Goal: Information Seeking & Learning: Learn about a topic

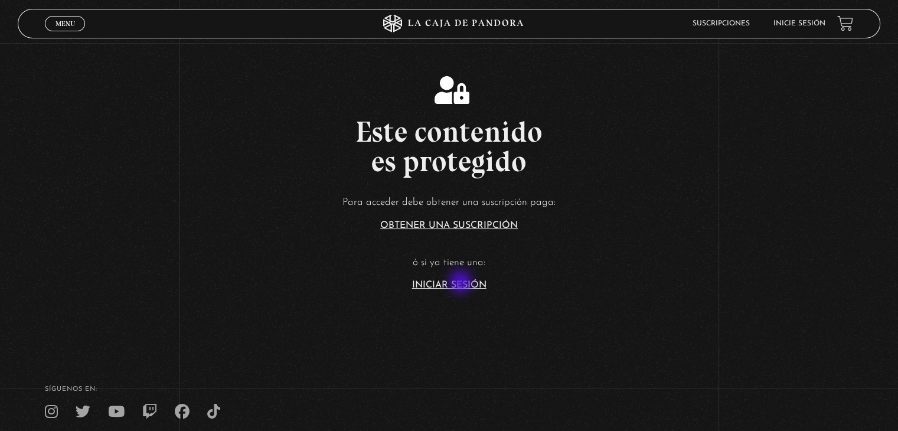
click at [462, 283] on link "Iniciar Sesión" at bounding box center [449, 285] width 74 height 9
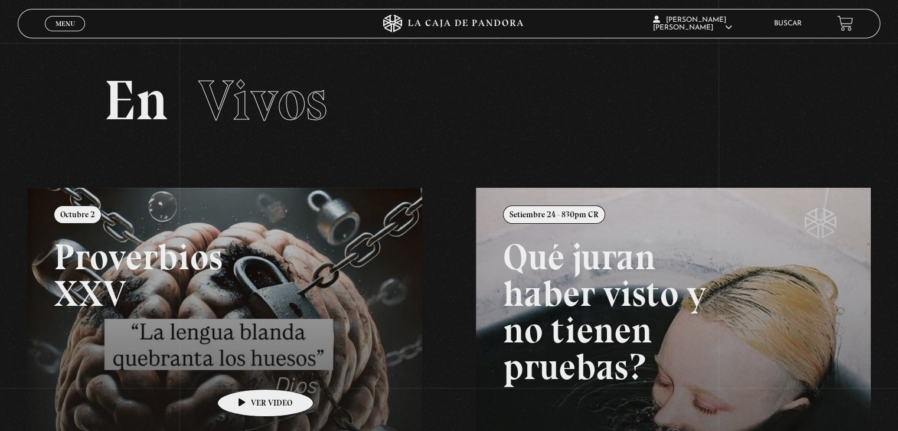
click at [247, 371] on link at bounding box center [476, 403] width 898 height 431
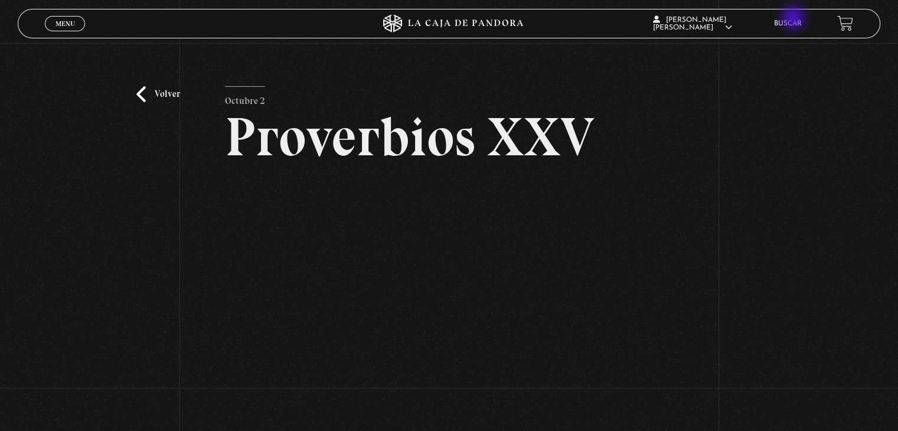
click at [794, 19] on li "Buscar" at bounding box center [788, 23] width 28 height 18
click at [794, 22] on link "Buscar" at bounding box center [788, 23] width 28 height 7
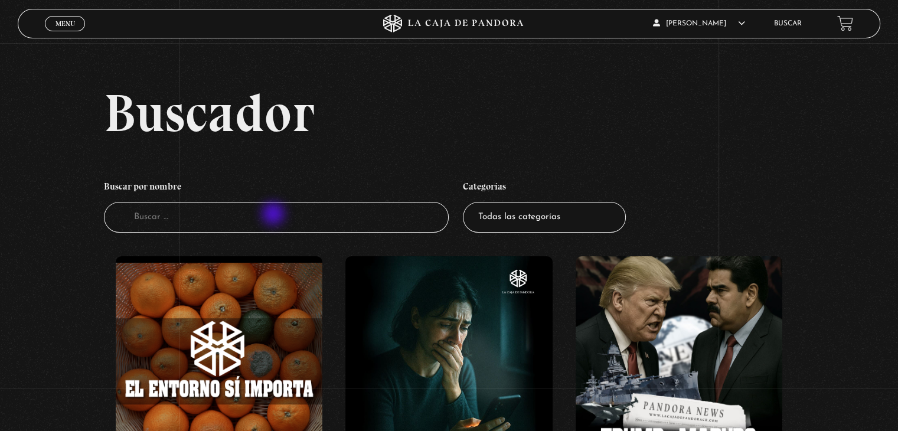
click at [275, 215] on input "Buscador" at bounding box center [276, 217] width 345 height 31
type input "venezuela"
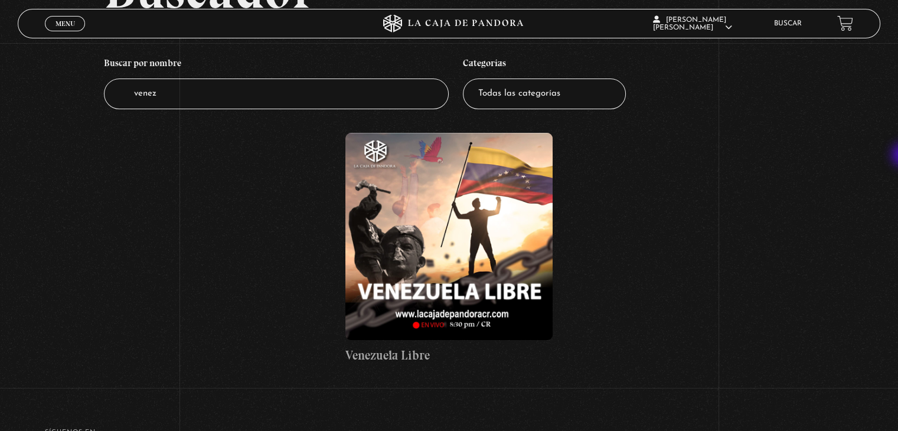
scroll to position [144, 0]
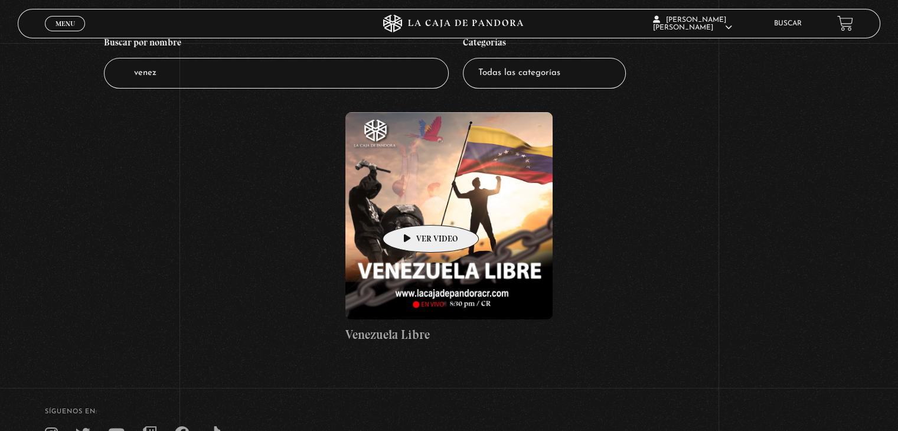
click at [412, 207] on figure at bounding box center [448, 215] width 207 height 207
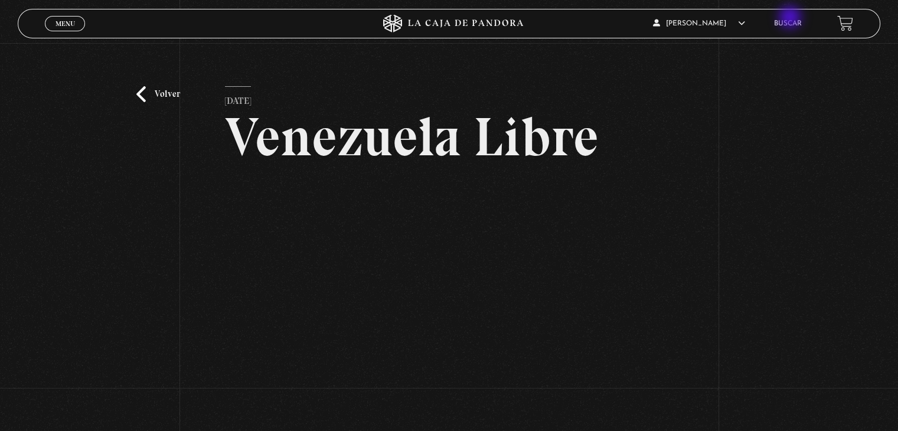
click at [791, 18] on li "Buscar" at bounding box center [788, 23] width 28 height 18
click at [154, 89] on link "Volver" at bounding box center [158, 94] width 44 height 16
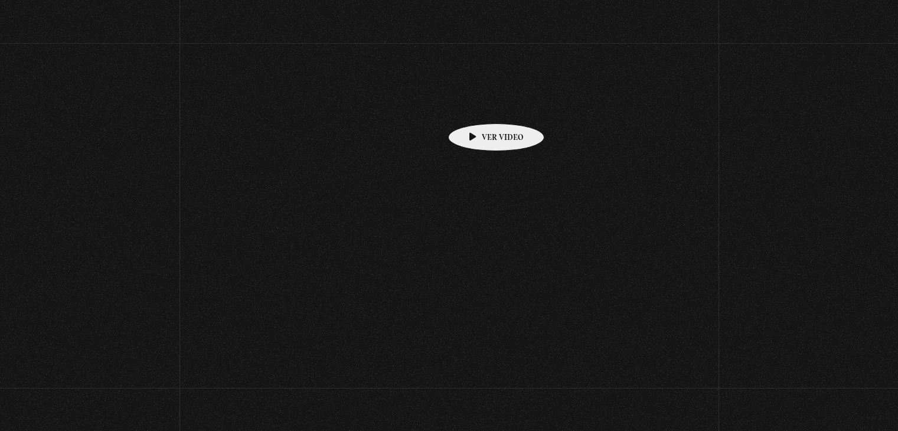
scroll to position [149, 0]
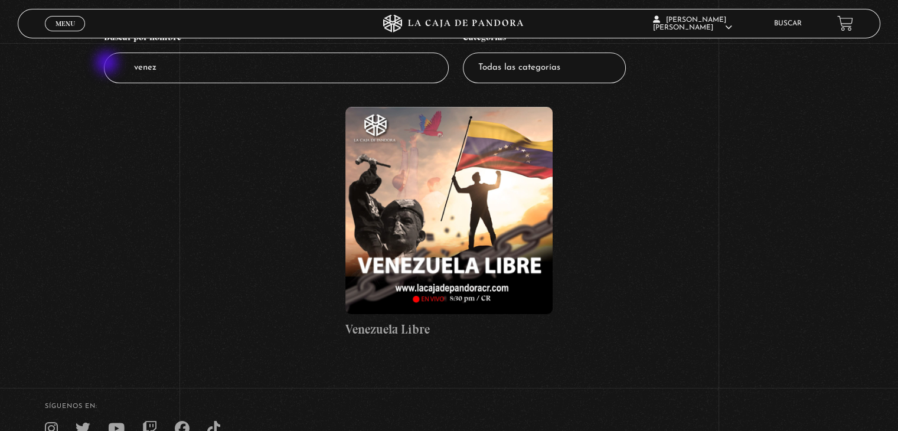
drag, startPoint x: 260, startPoint y: 68, endPoint x: 107, endPoint y: 64, distance: 153.0
click at [107, 64] on input "venez" at bounding box center [276, 68] width 345 height 31
type input "eeuu"
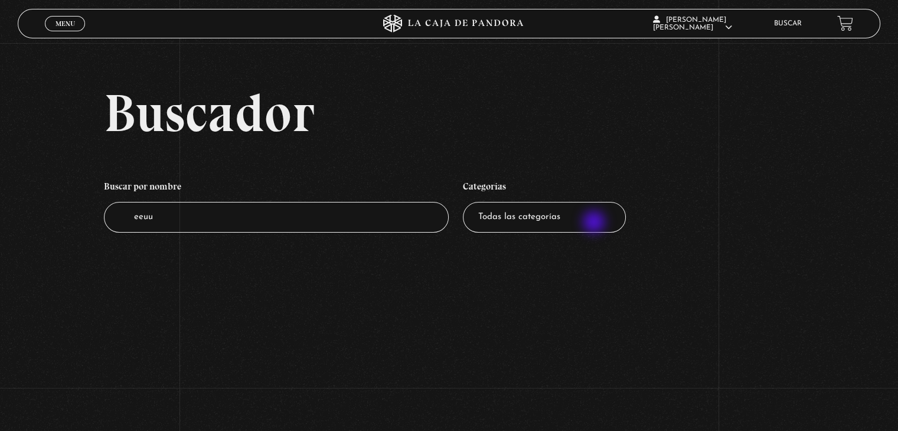
click at [595, 223] on select "Todas las categorías 11:11 Humanitario (1) Amo los Lunes (4) Análisis de series…" at bounding box center [544, 217] width 163 height 31
click at [403, 214] on input "eeuu" at bounding box center [276, 217] width 345 height 31
type input "e"
type input "E.E.U.U"
click at [204, 211] on input "E.E.U.U" at bounding box center [276, 217] width 345 height 31
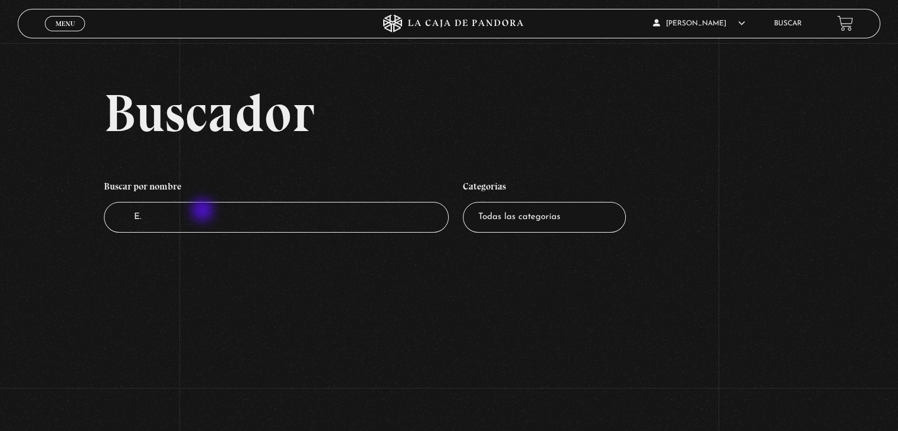
type input "E"
type input "[GEOGRAPHIC_DATA]"
click at [533, 226] on select "Todas las categorías 11:11 Humanitario (1) Amo los Lunes (4) Análisis de series…" at bounding box center [544, 217] width 163 height 31
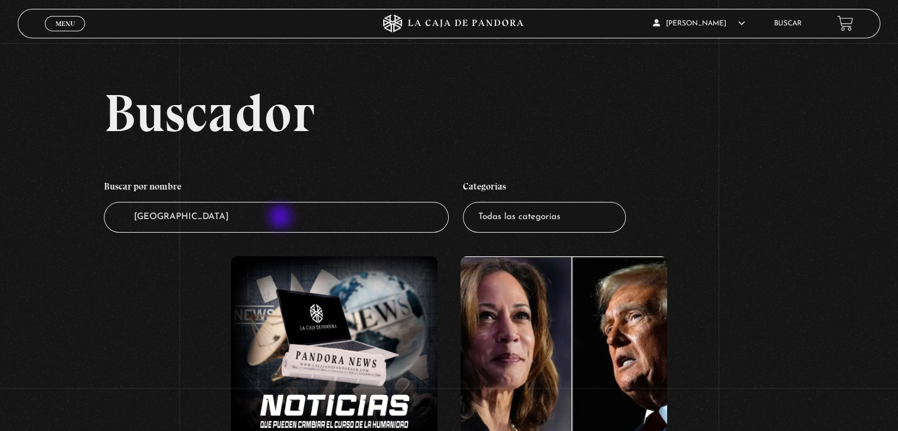
click at [282, 218] on input "[GEOGRAPHIC_DATA]" at bounding box center [276, 217] width 345 height 31
type input "U"
type input "e"
type input "Estados"
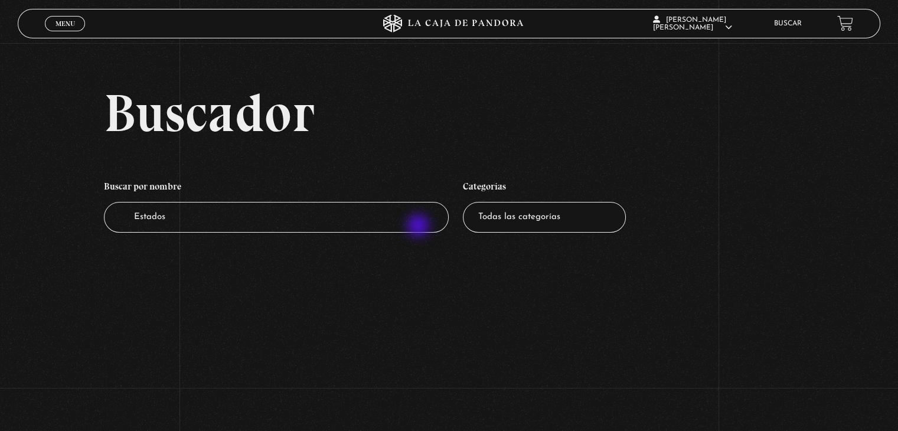
click at [419, 227] on input "Estados" at bounding box center [276, 217] width 345 height 31
type input "E"
type input "Conflicto"
click at [393, 226] on input "Conflicto" at bounding box center [276, 217] width 345 height 31
type input "C"
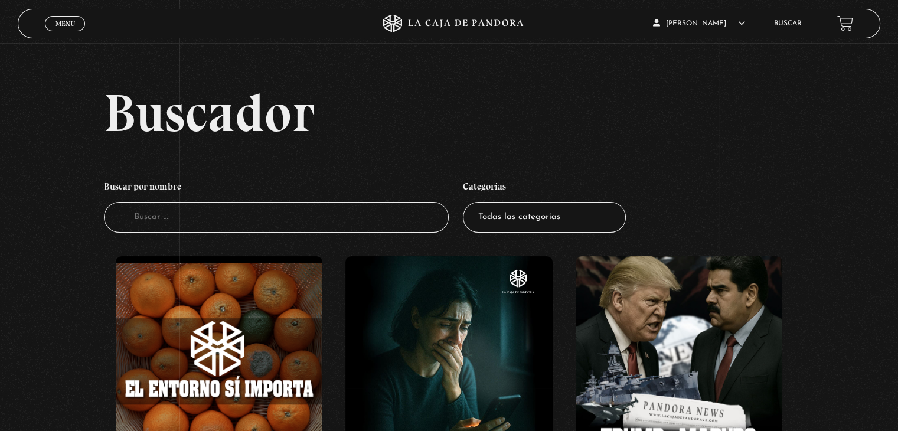
click at [393, 226] on input "Buscador" at bounding box center [276, 217] width 345 height 31
type input "deep web"
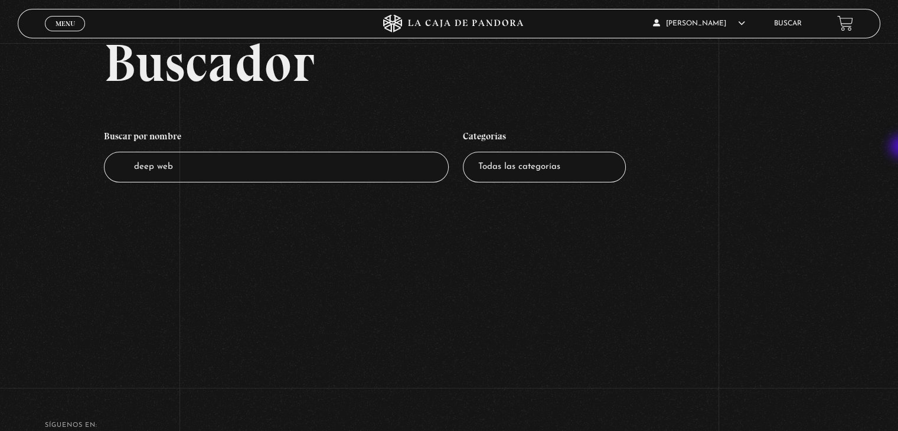
scroll to position [44, 0]
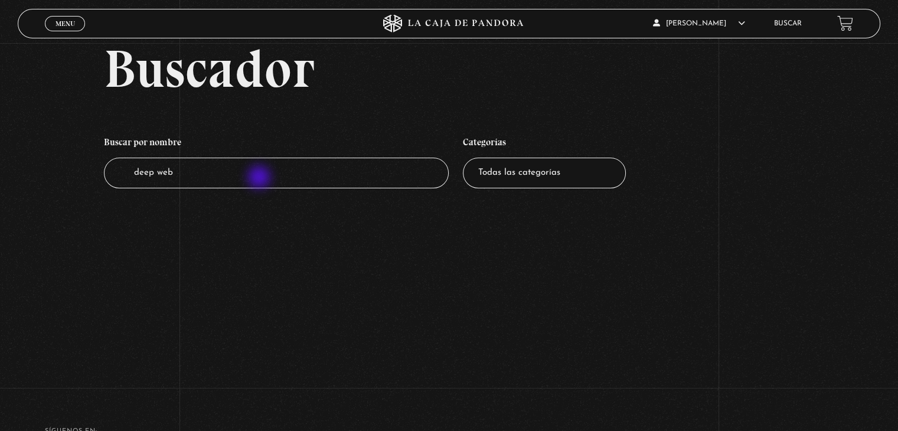
click at [260, 178] on input "deep web" at bounding box center [276, 173] width 345 height 31
click at [260, 178] on input "deep" at bounding box center [276, 173] width 345 height 31
type input "deep"
click at [513, 178] on select "Todas las categorías 11:11 Humanitario (1) Amo los [DATE] (4) Análisis de serie…" at bounding box center [544, 173] width 163 height 31
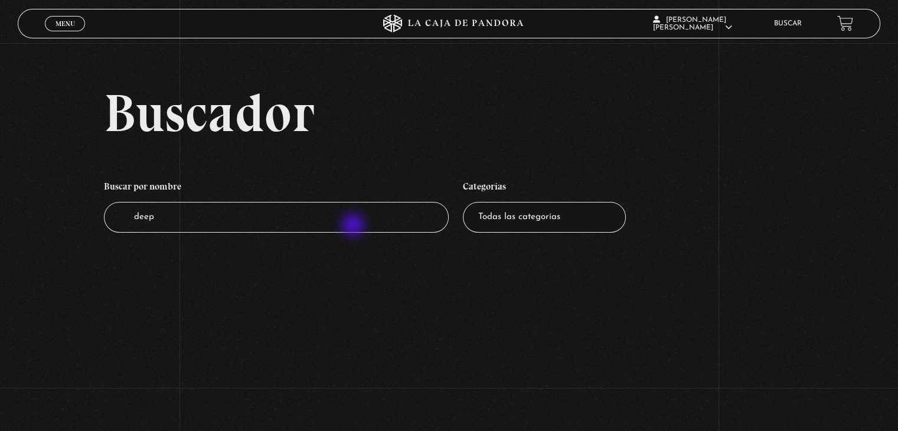
click at [354, 226] on input "deep" at bounding box center [276, 217] width 345 height 31
type input "d"
type input "web"
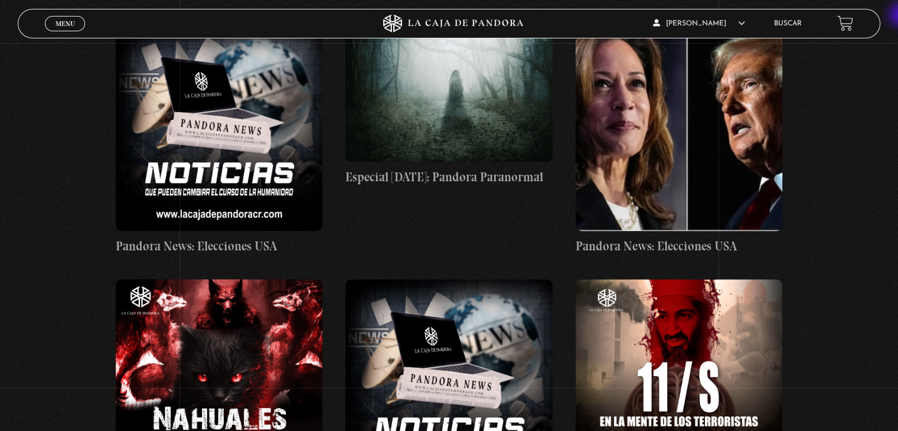
scroll to position [5336, 0]
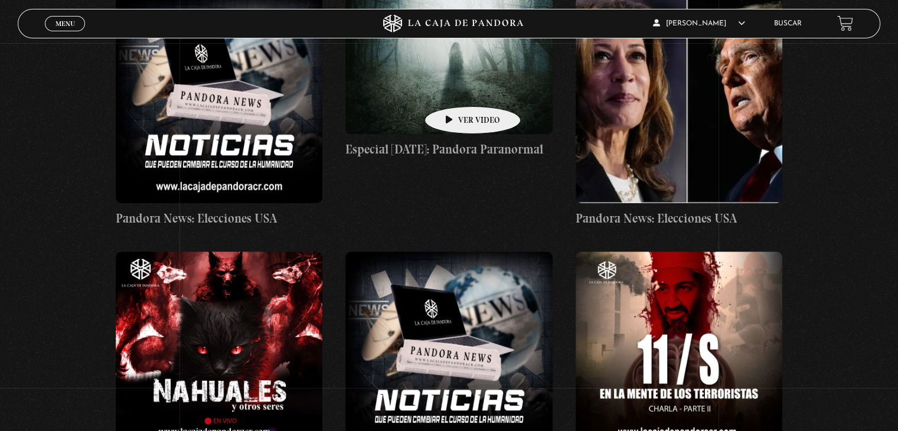
click at [454, 89] on figure at bounding box center [448, 65] width 207 height 138
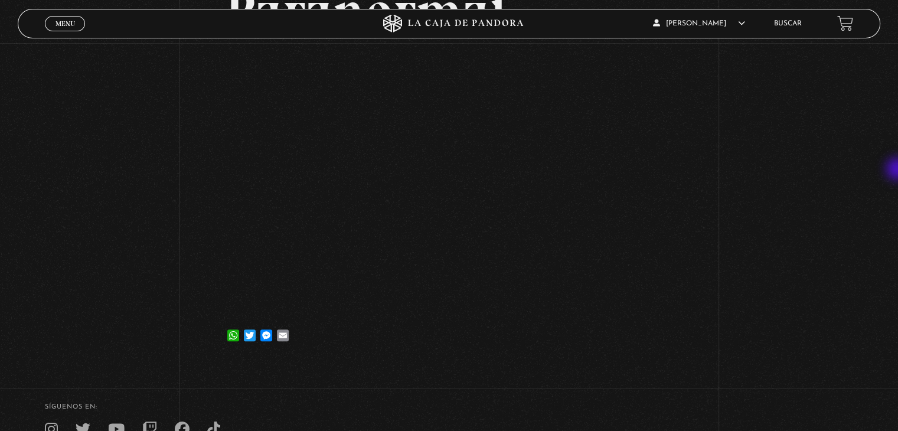
scroll to position [253, 0]
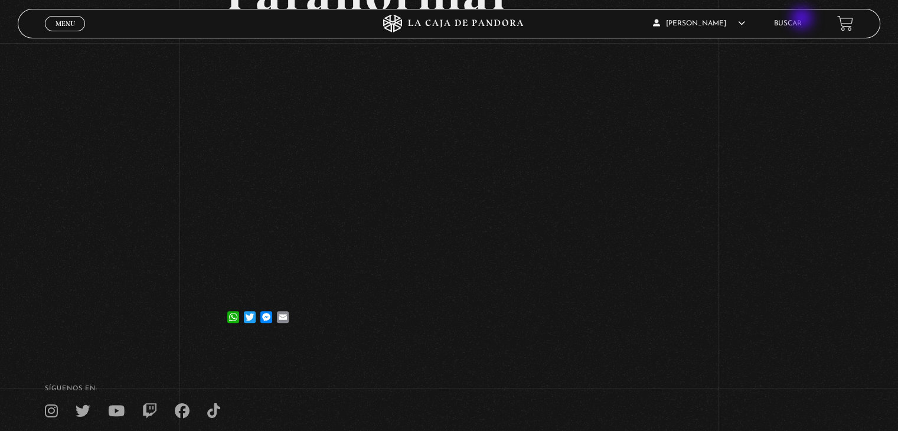
click at [802, 20] on link "Buscar" at bounding box center [788, 23] width 28 height 7
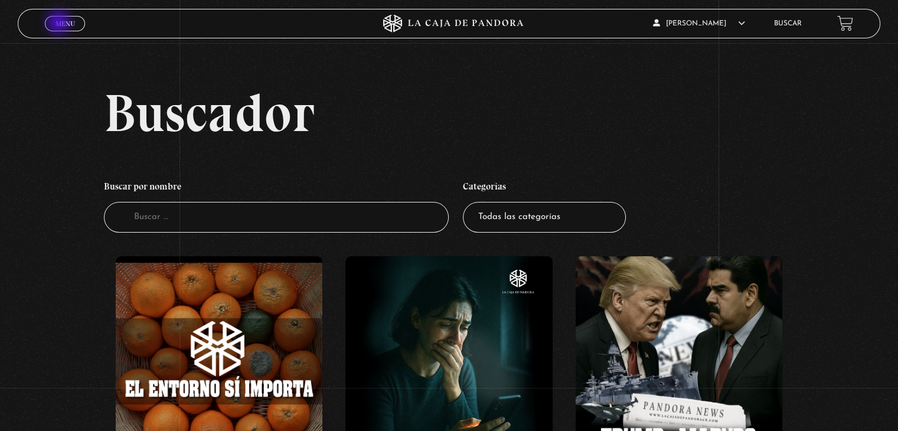
click at [60, 24] on span "Menu" at bounding box center [65, 23] width 19 height 7
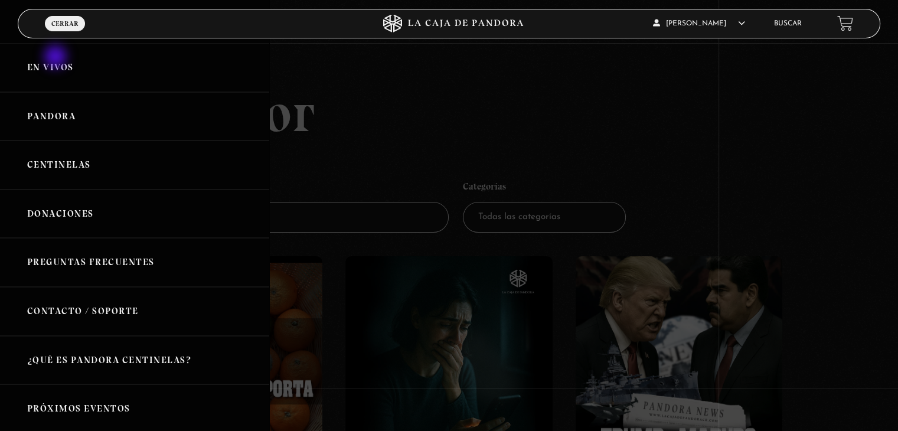
click at [57, 58] on link "En vivos" at bounding box center [134, 67] width 269 height 49
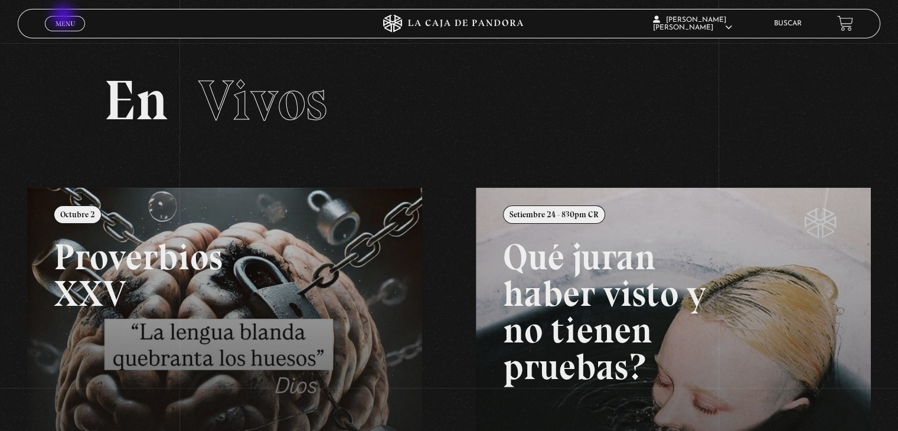
click at [64, 17] on link "Menu Cerrar" at bounding box center [65, 23] width 40 height 15
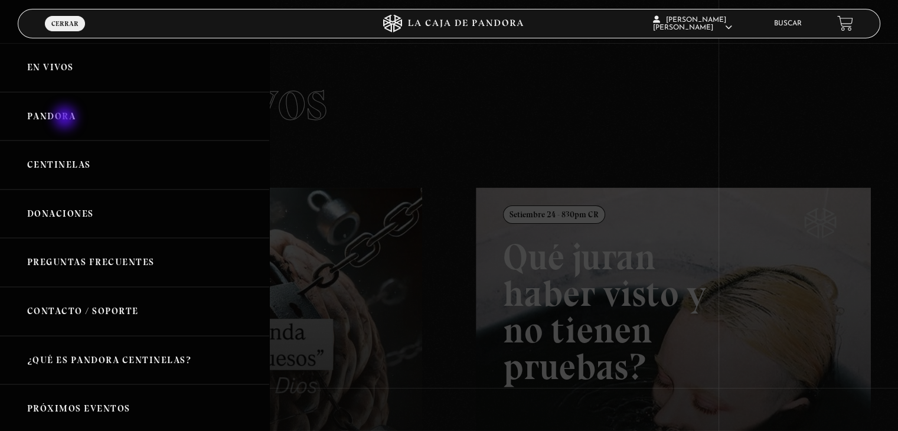
click at [66, 119] on link "Pandora" at bounding box center [134, 116] width 269 height 49
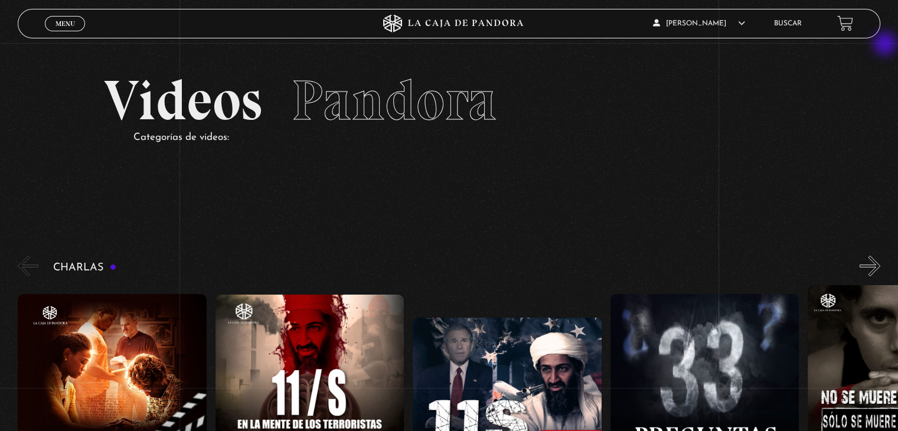
drag, startPoint x: 884, startPoint y: 31, endPoint x: 886, endPoint y: 45, distance: 13.8
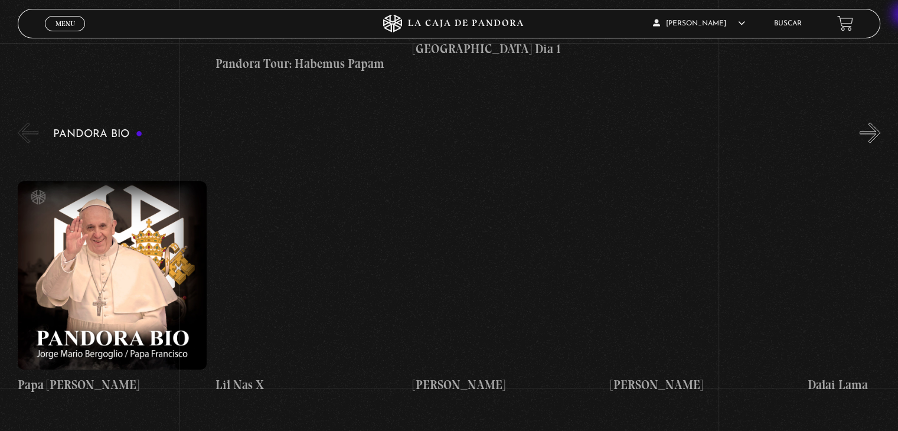
scroll to position [1823, 0]
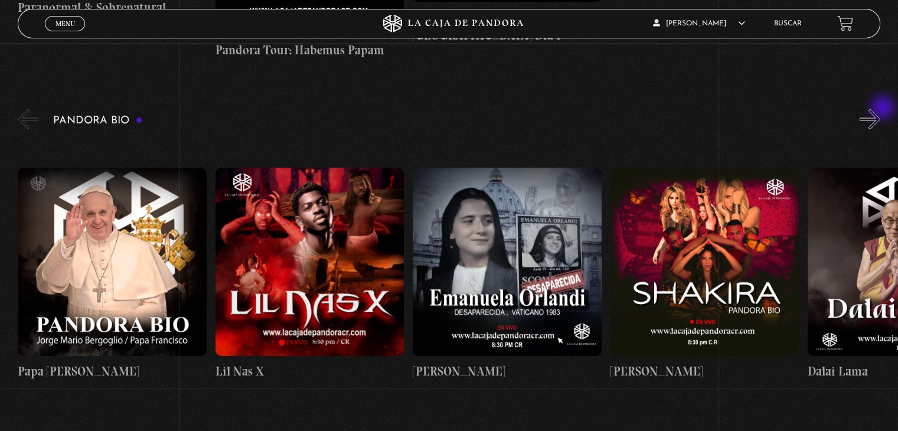
click at [881, 109] on button "»" at bounding box center [870, 119] width 21 height 21
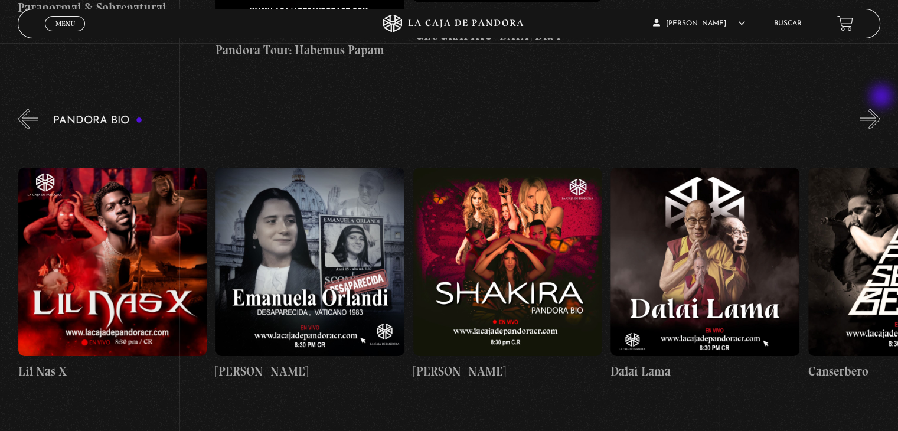
click at [881, 109] on button "»" at bounding box center [870, 119] width 21 height 21
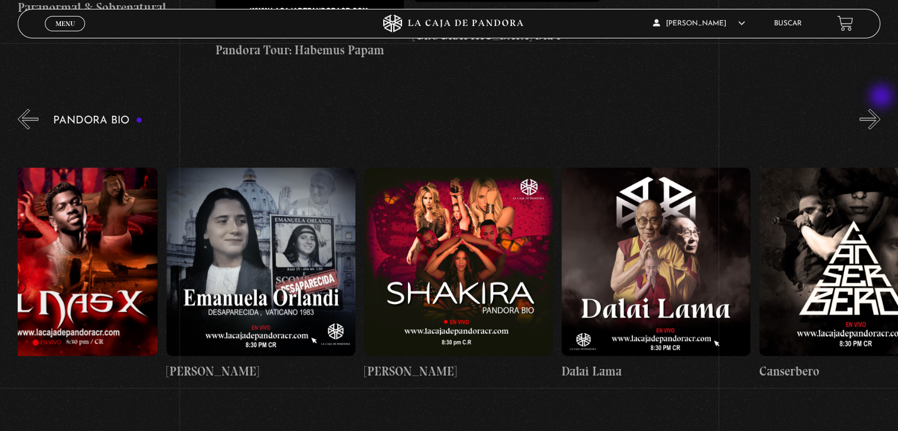
click at [881, 109] on button "»" at bounding box center [870, 119] width 21 height 21
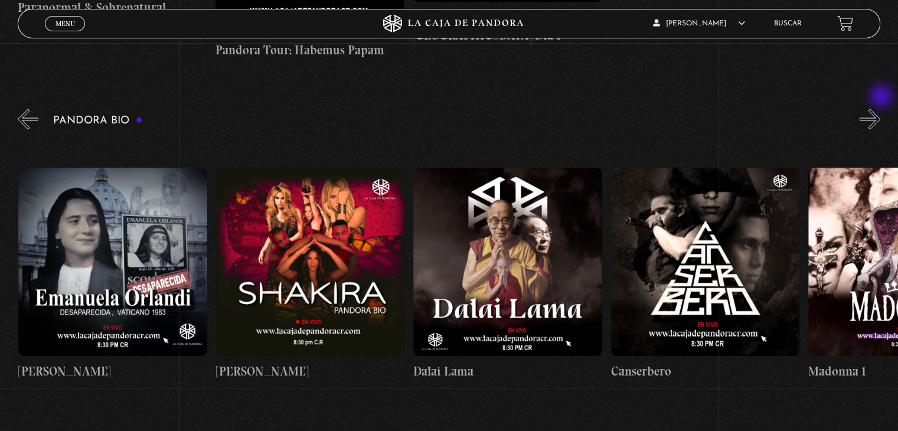
click at [881, 109] on button "»" at bounding box center [870, 119] width 21 height 21
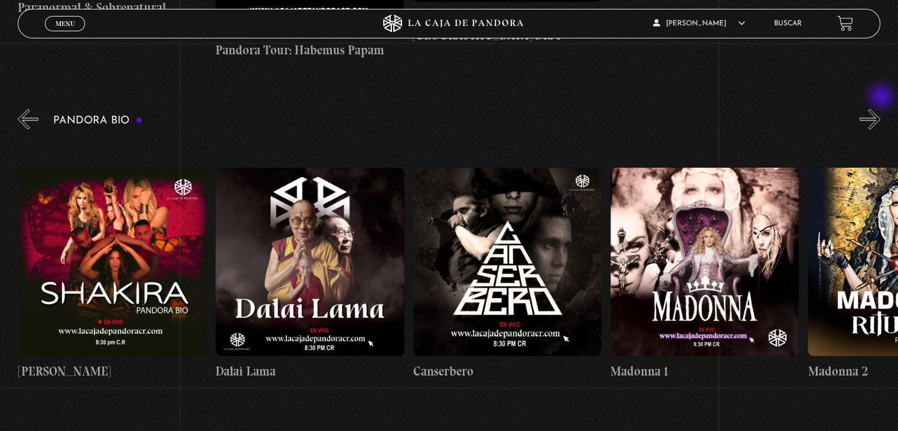
click at [881, 109] on button "»" at bounding box center [870, 119] width 21 height 21
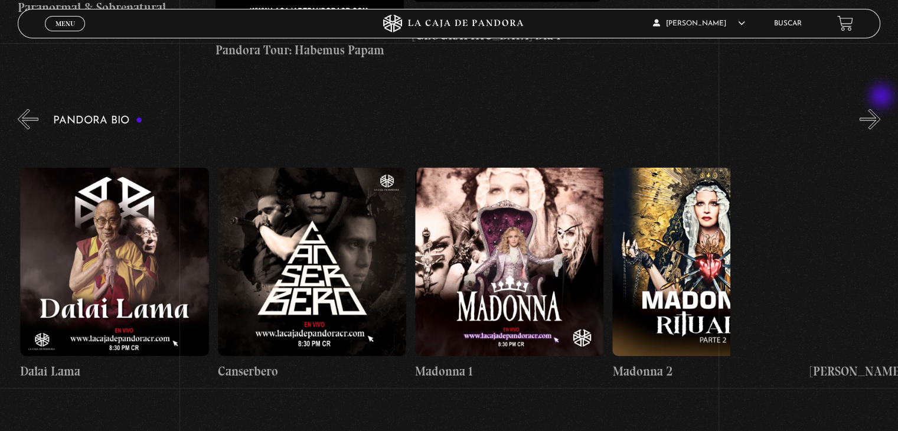
click at [881, 109] on button "»" at bounding box center [870, 119] width 21 height 21
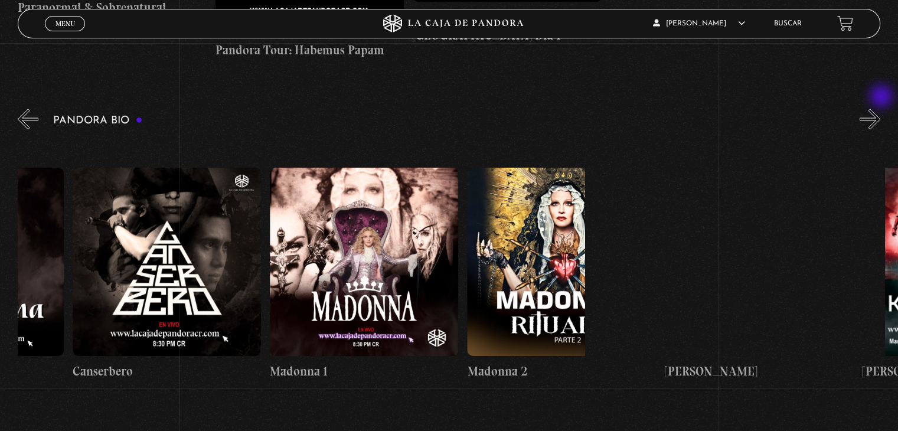
click at [881, 109] on button "»" at bounding box center [870, 119] width 21 height 21
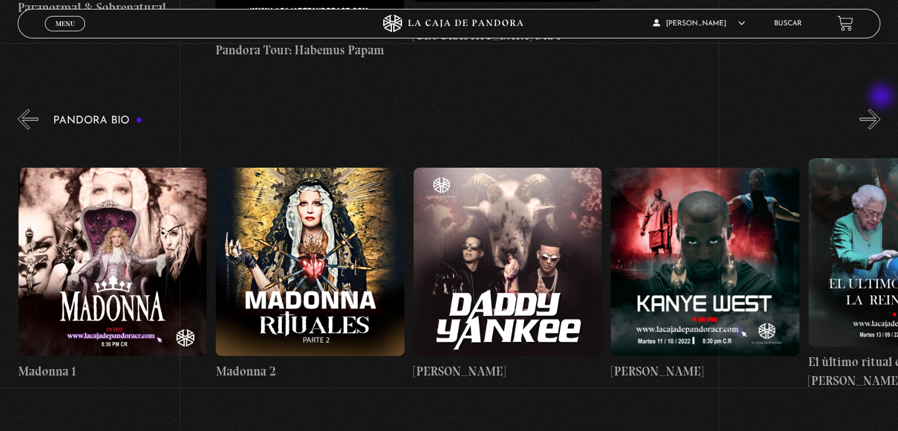
click at [881, 109] on button "»" at bounding box center [870, 119] width 21 height 21
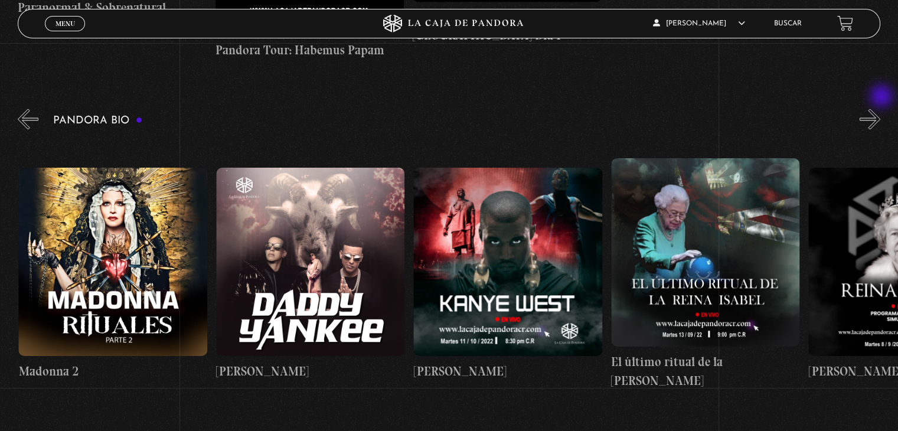
click at [881, 109] on button "»" at bounding box center [870, 119] width 21 height 21
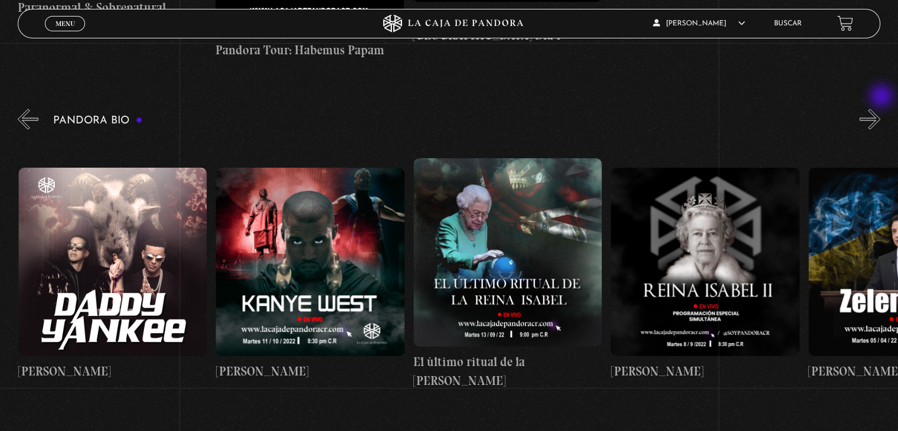
click at [881, 109] on button "»" at bounding box center [870, 119] width 21 height 21
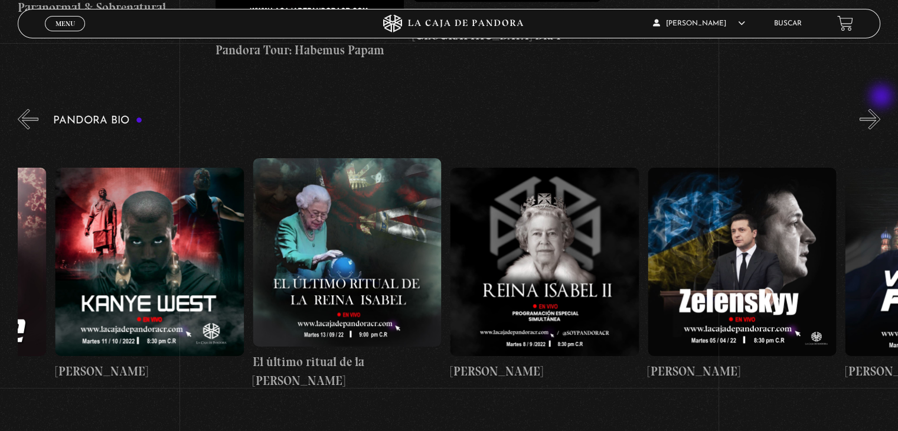
click at [881, 109] on button "»" at bounding box center [870, 119] width 21 height 21
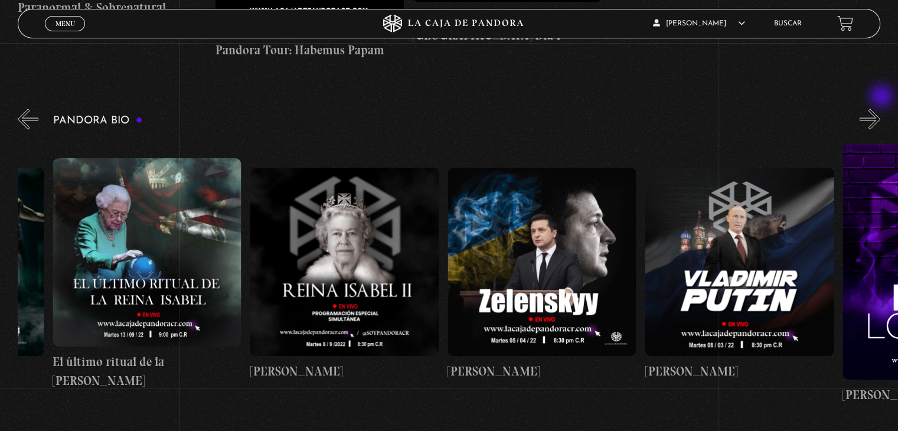
click at [881, 109] on button "»" at bounding box center [870, 119] width 21 height 21
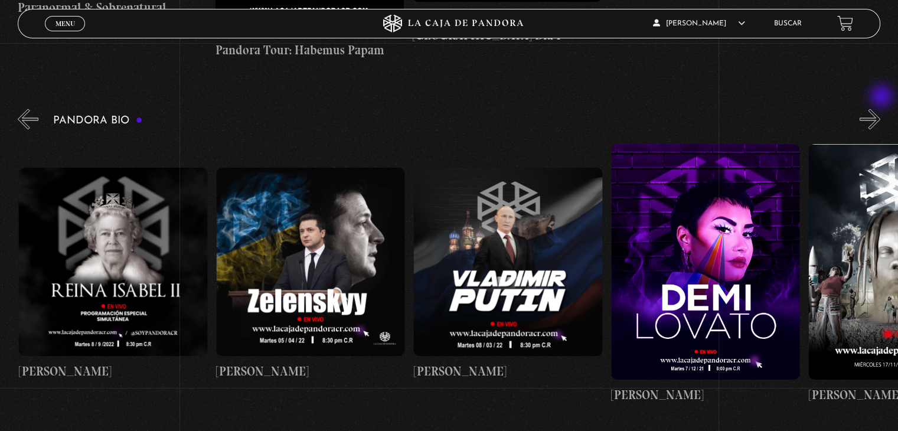
scroll to position [0, 2173]
click at [491, 259] on figure at bounding box center [507, 262] width 188 height 188
click at [494, 256] on figure at bounding box center [507, 262] width 188 height 188
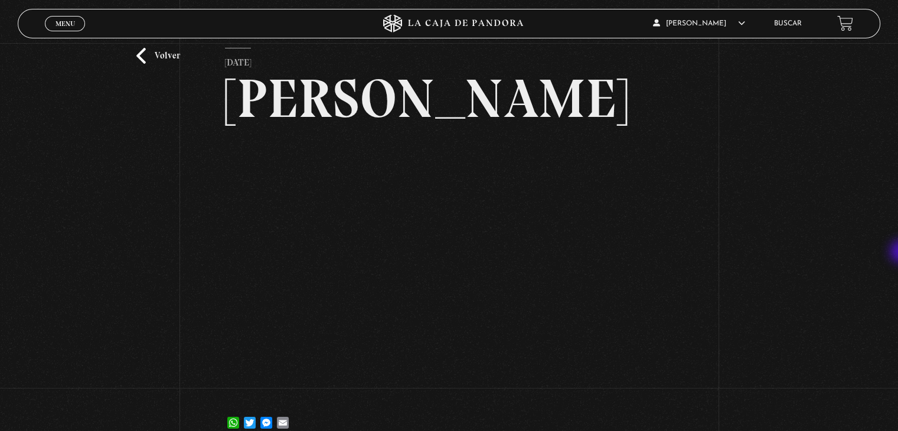
scroll to position [43, 0]
